Goal: Transaction & Acquisition: Purchase product/service

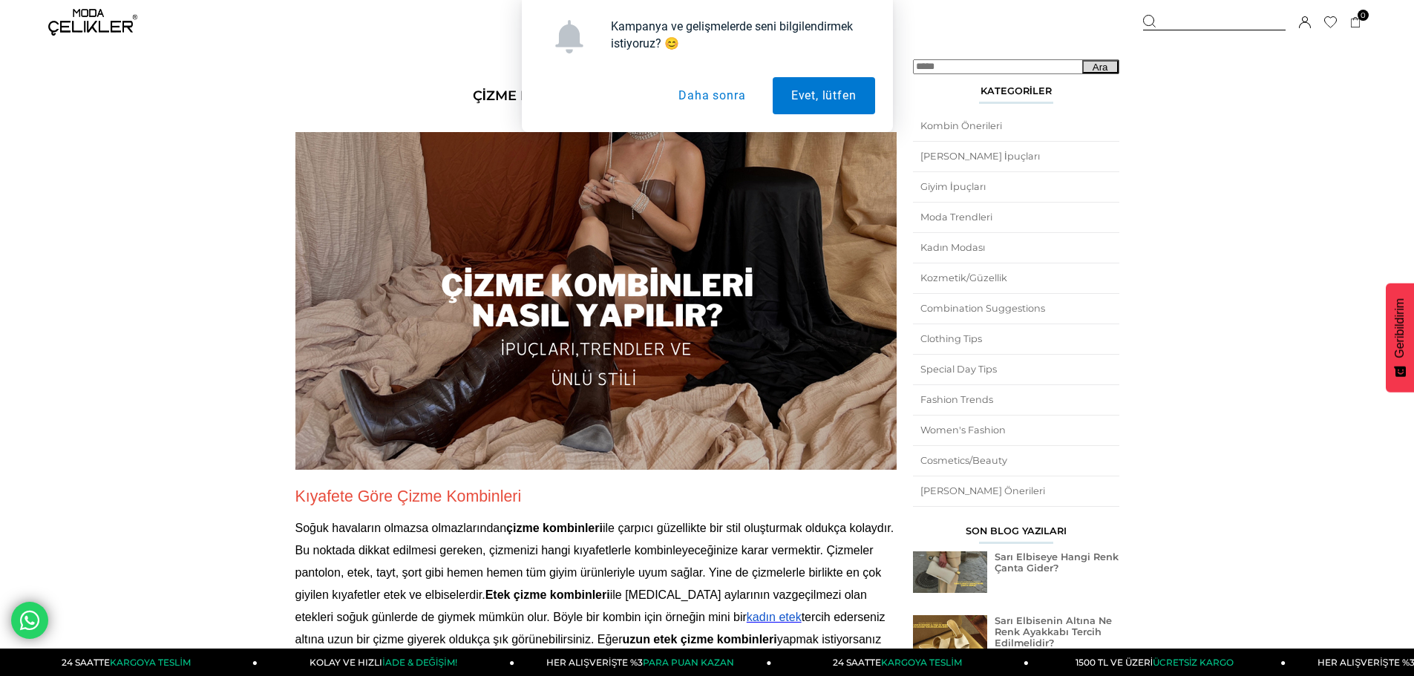
click at [721, 88] on button "Daha sonra" at bounding box center [712, 95] width 104 height 37
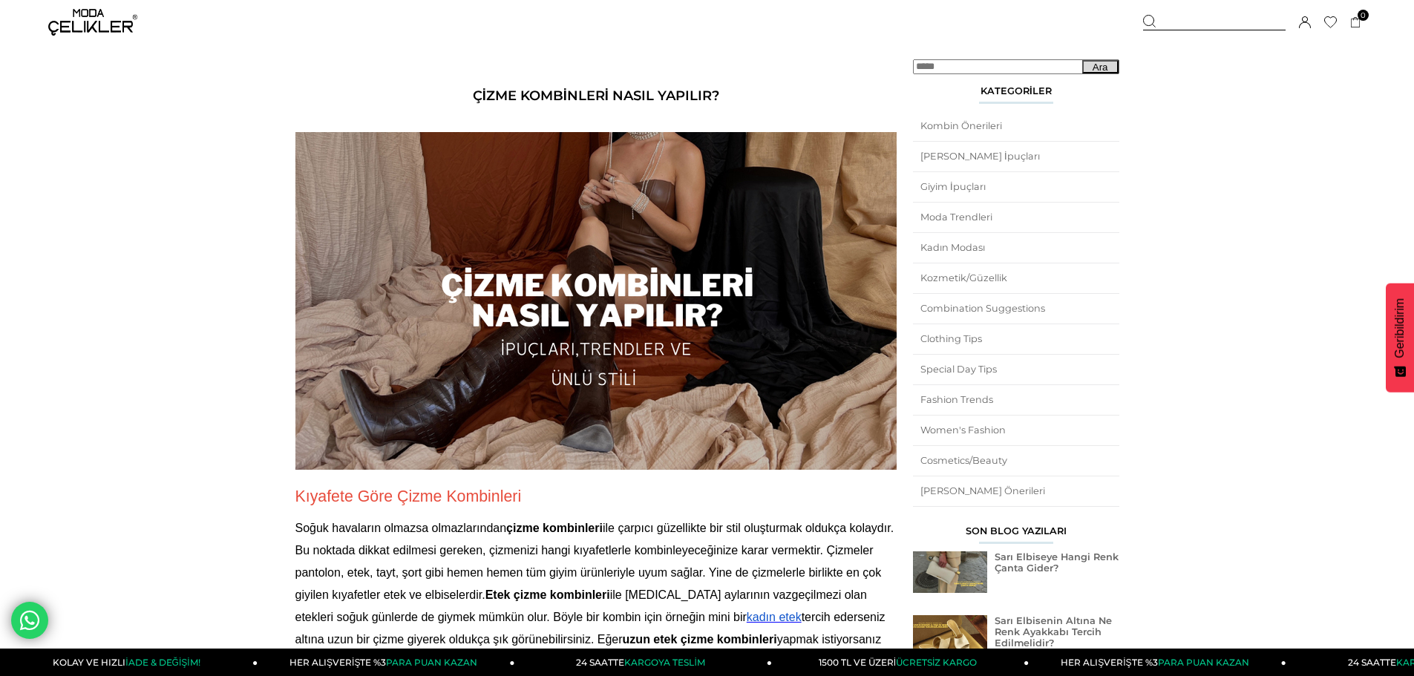
click at [100, 4] on div "Üye Girişi Üye Ol Hesabım Çıkış Yap Sepetim Favorilerim Yardım" at bounding box center [92, 22] width 89 height 45
click at [97, 11] on img at bounding box center [92, 22] width 89 height 27
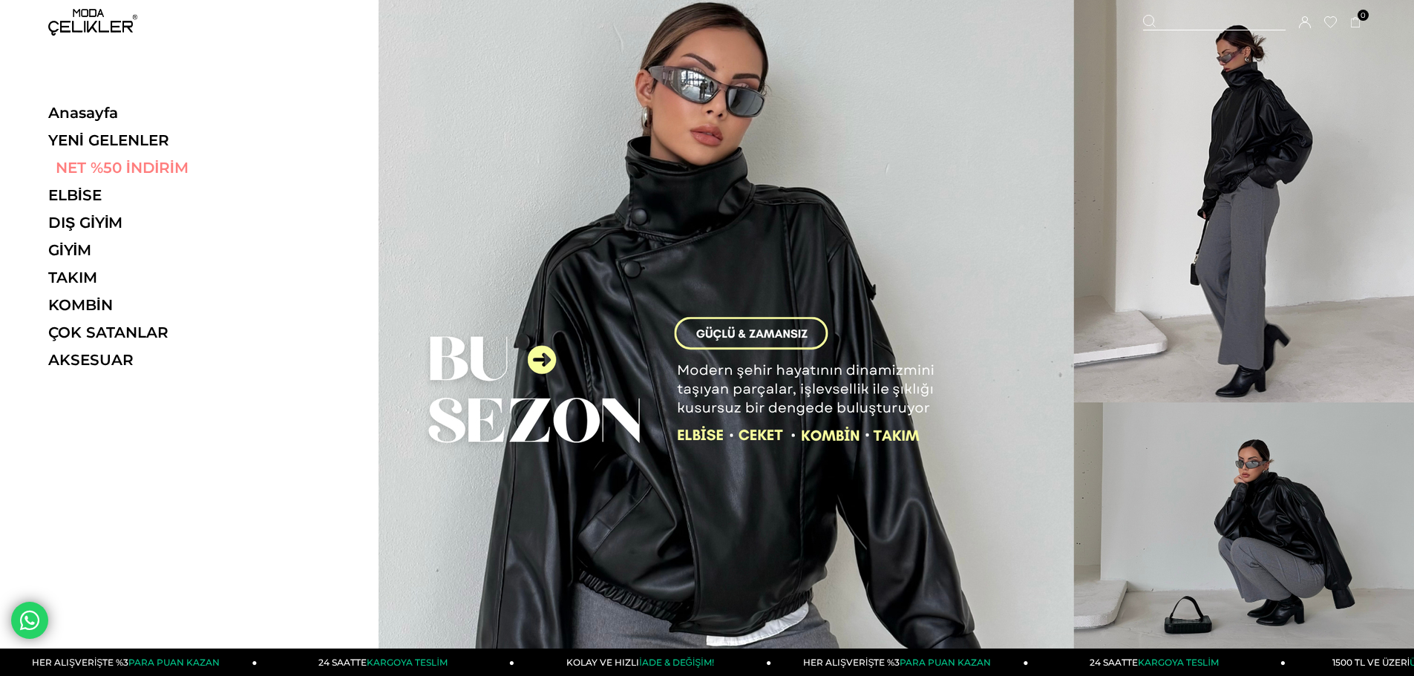
click at [81, 174] on link "NET %50 İNDİRİM" at bounding box center [150, 168] width 204 height 18
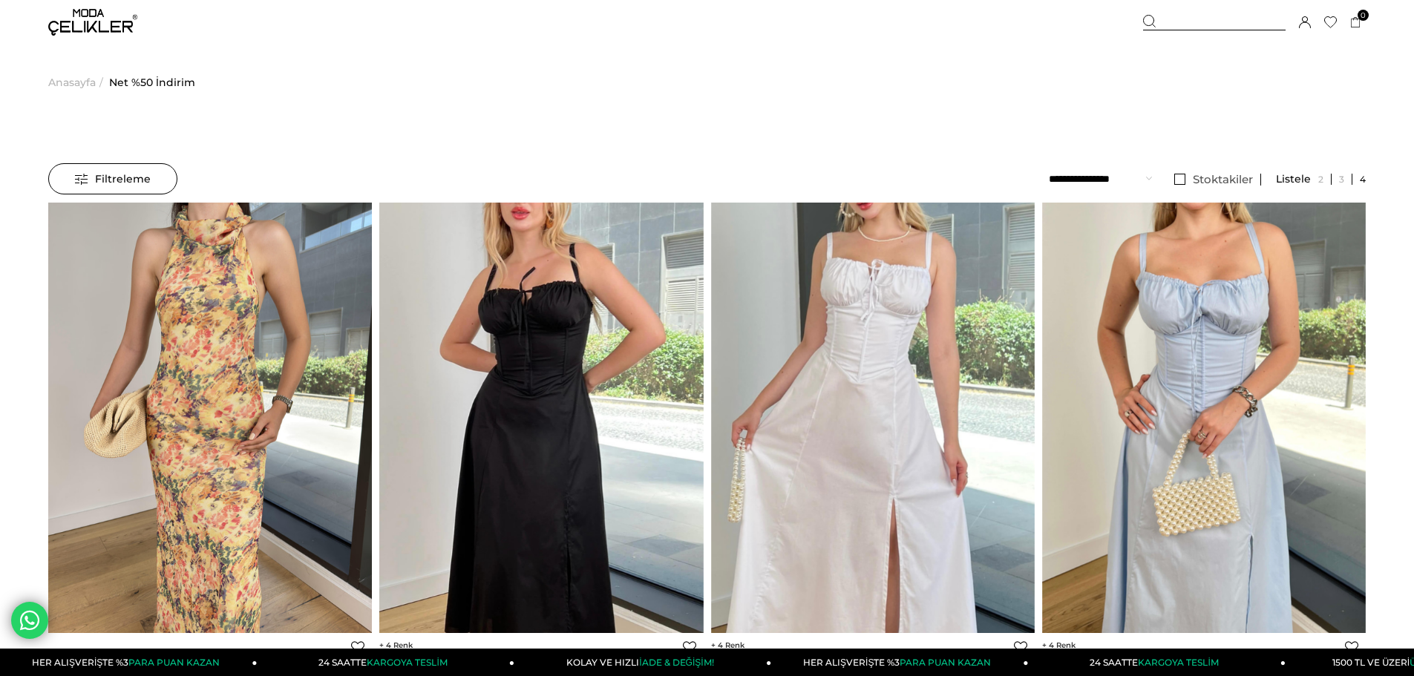
click at [91, 28] on img at bounding box center [92, 22] width 89 height 27
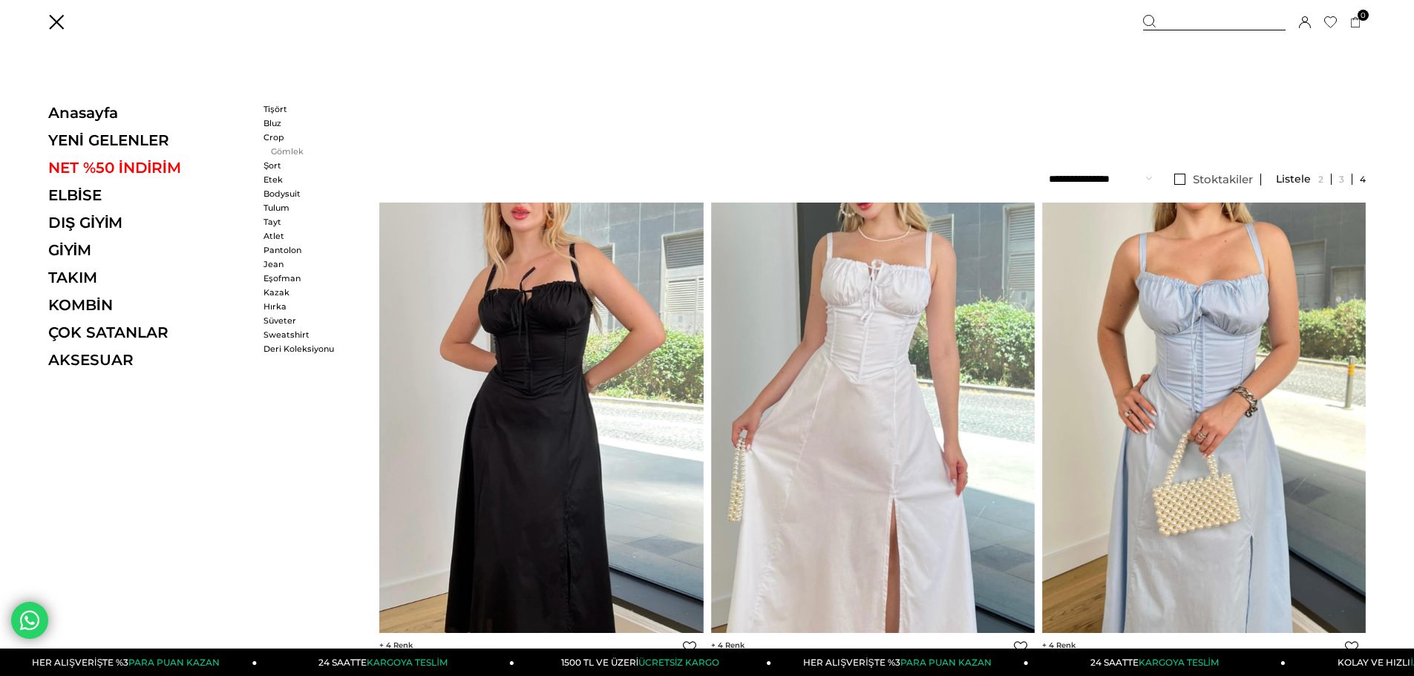
click at [281, 148] on link "Gömlek" at bounding box center [305, 151] width 85 height 10
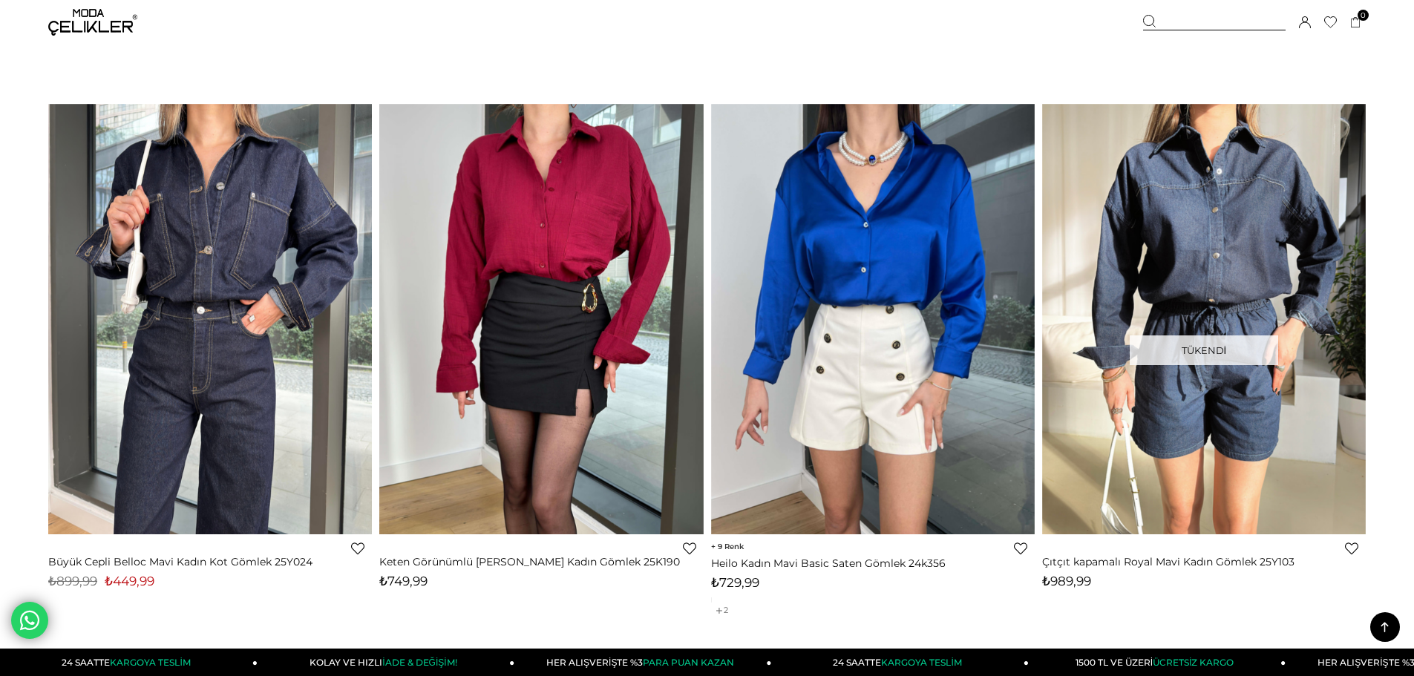
scroll to position [683, 0]
